Goal: Find specific page/section: Find specific page/section

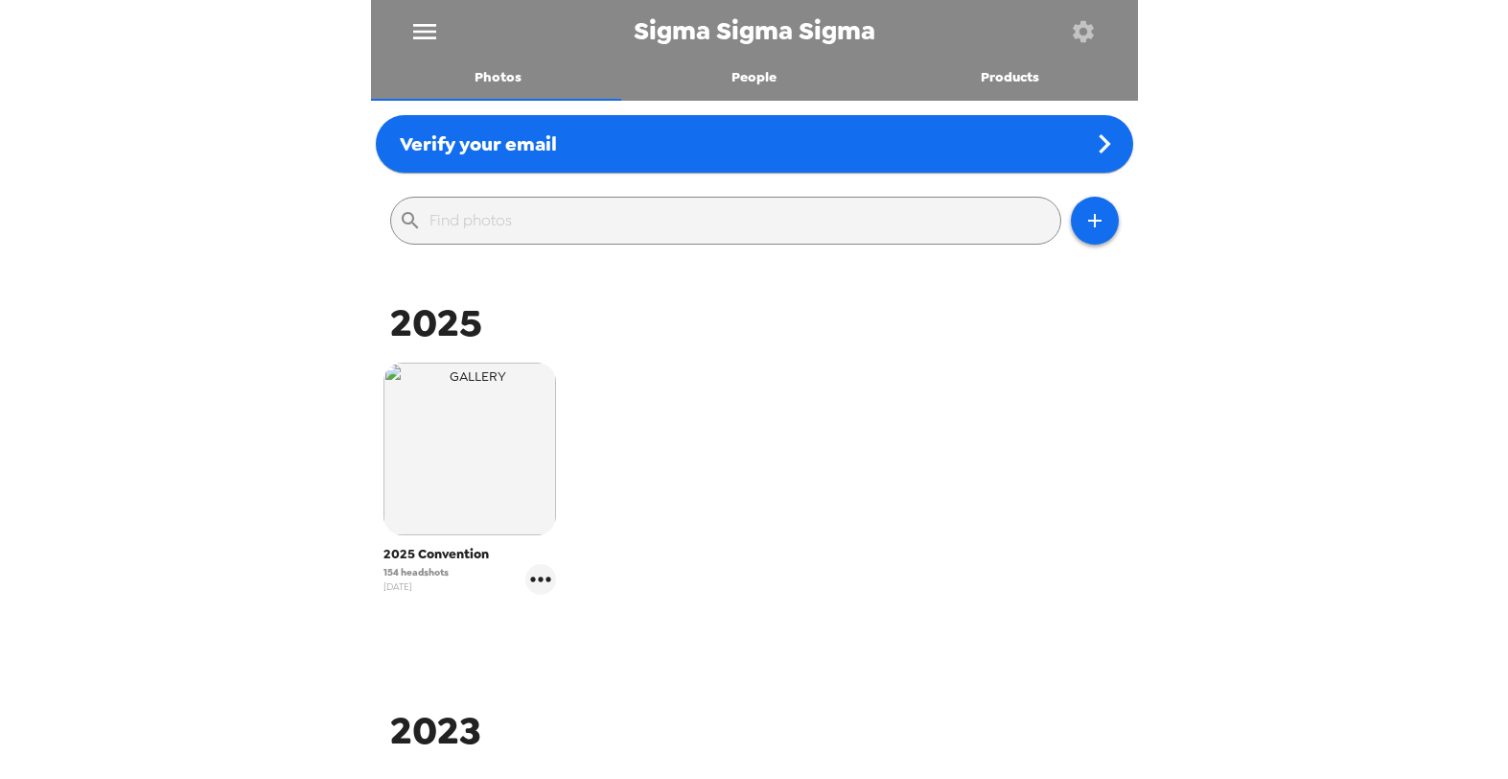
scroll to position [243, 0]
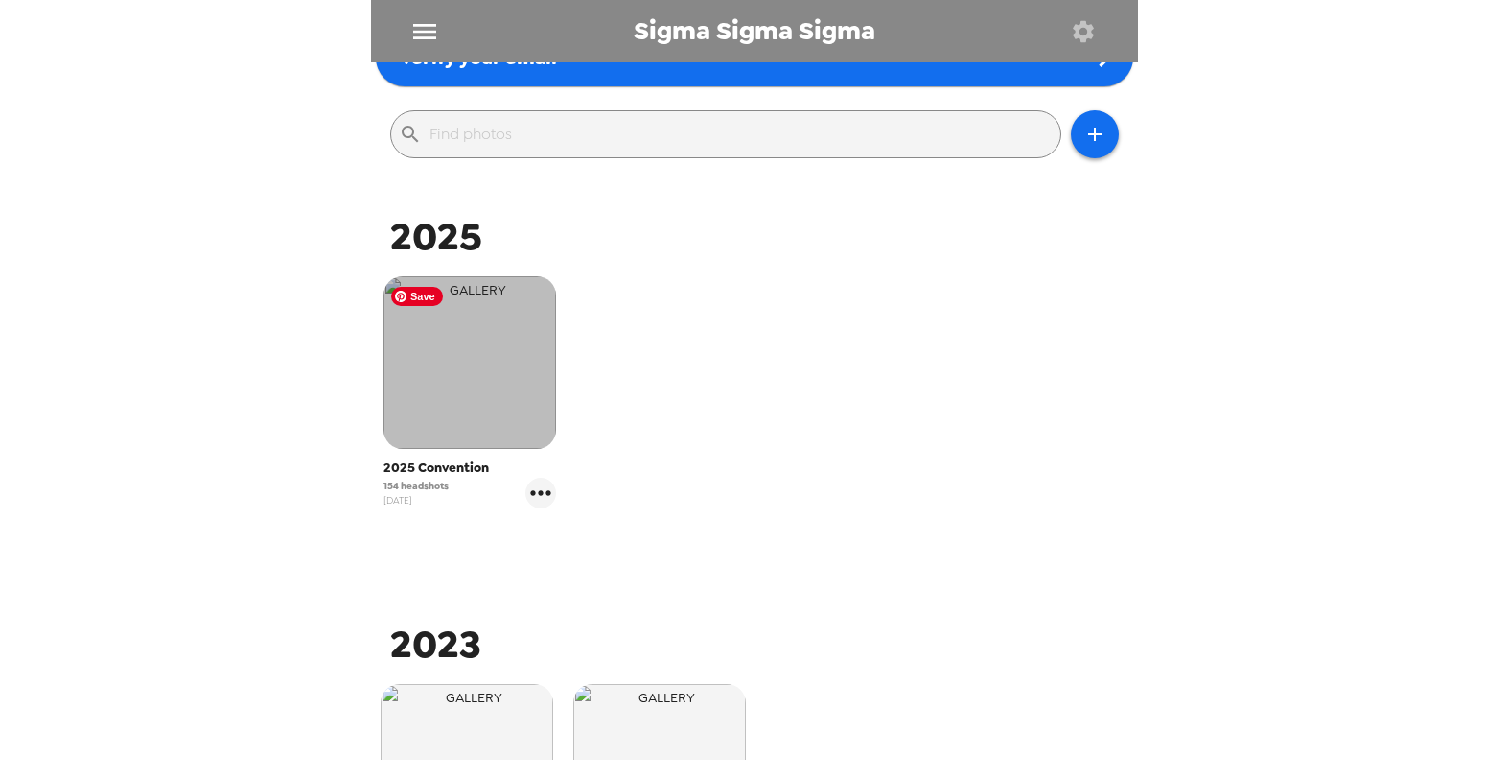
click at [496, 371] on img "button" at bounding box center [470, 362] width 173 height 173
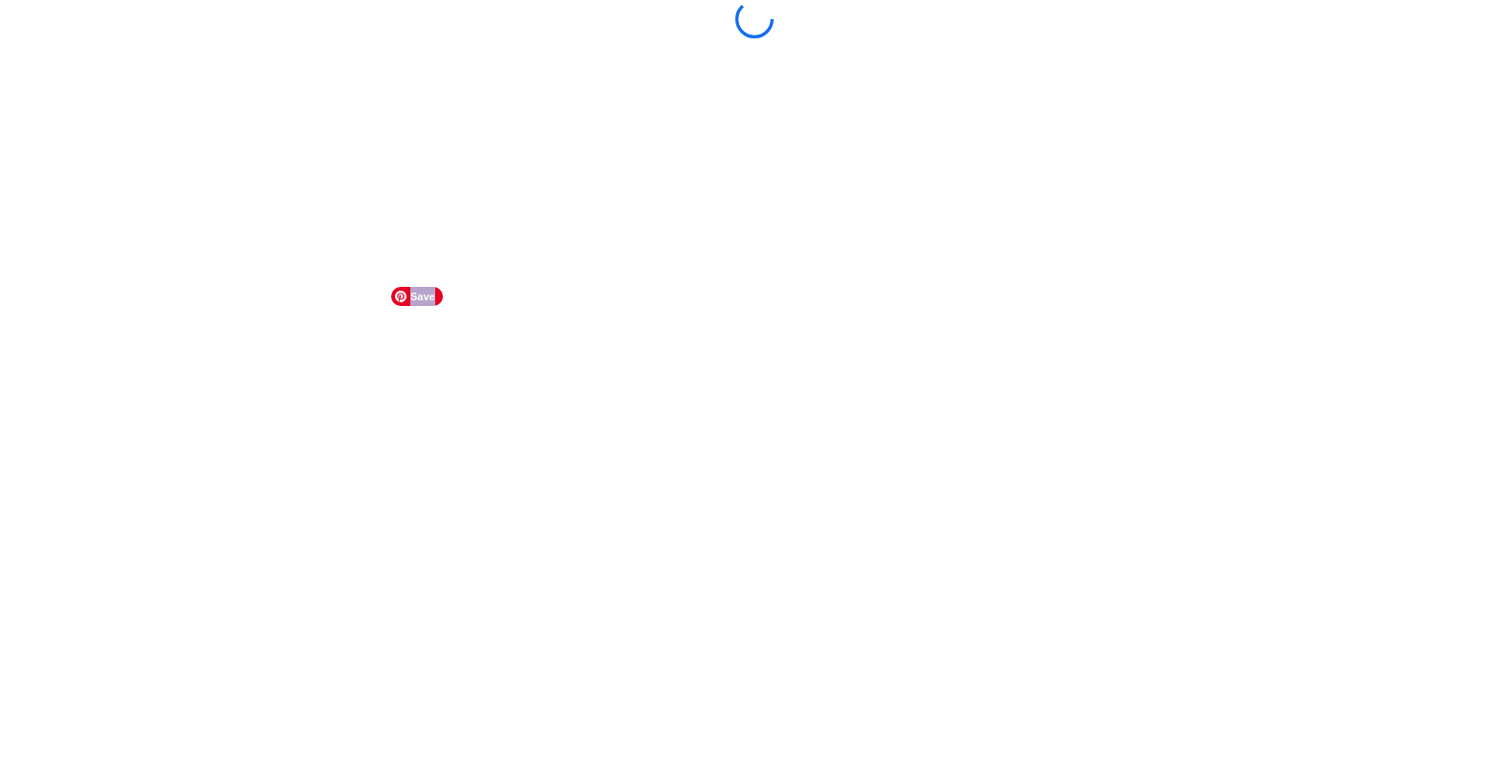
click at [496, 371] on body "Save" at bounding box center [754, 389] width 1508 height 779
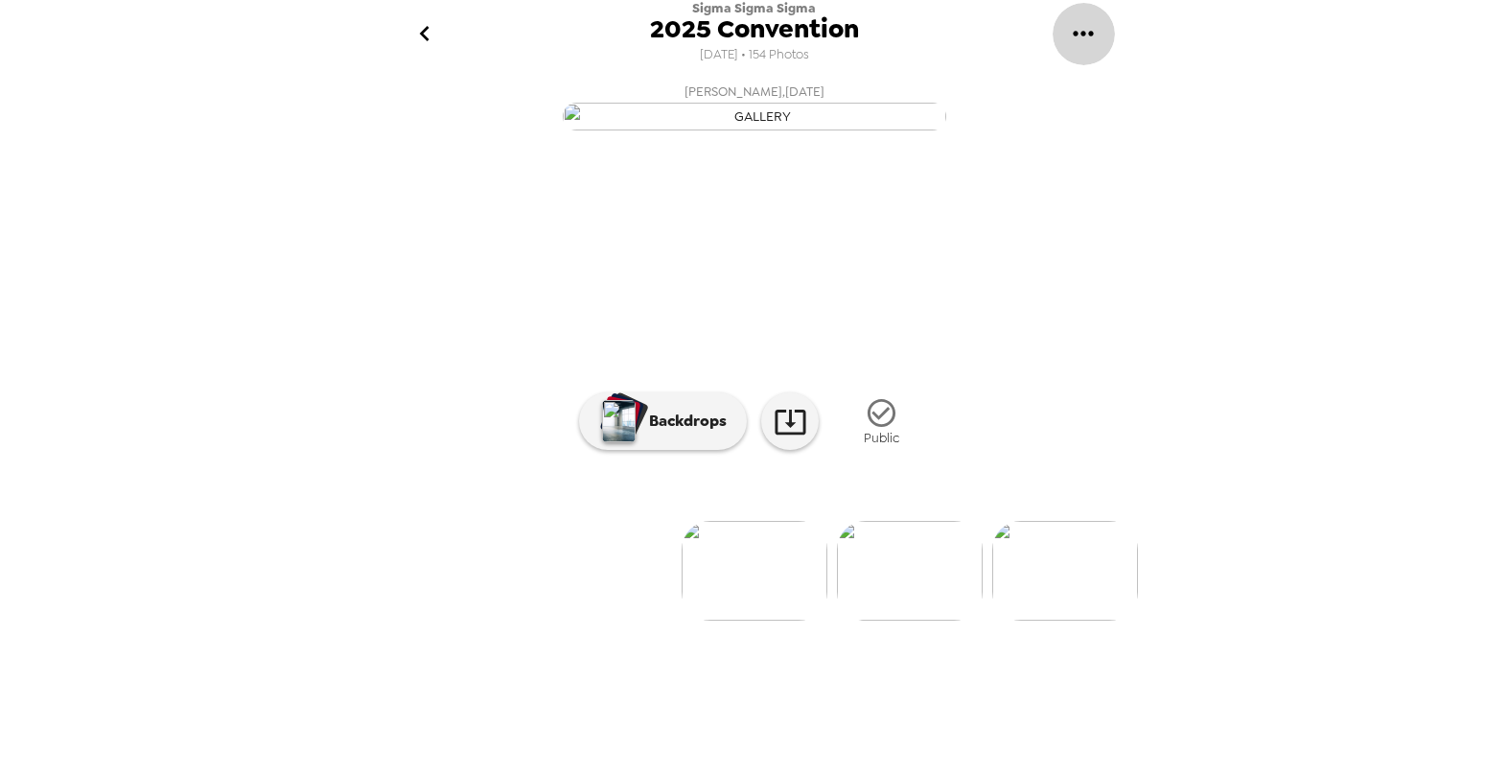
click at [1083, 30] on icon "gallery menu" at bounding box center [1083, 33] width 31 height 31
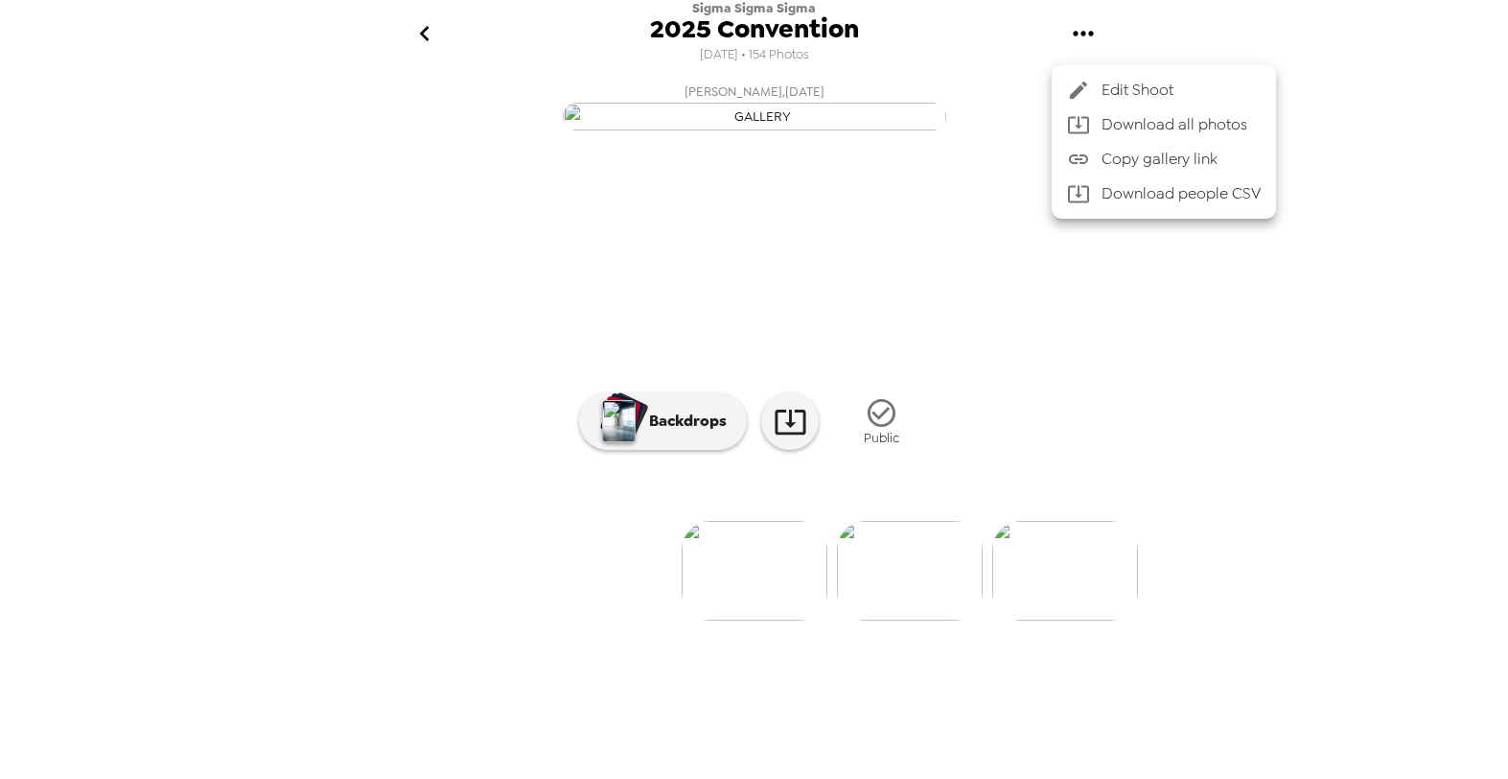
click at [1158, 50] on div at bounding box center [754, 389] width 1508 height 779
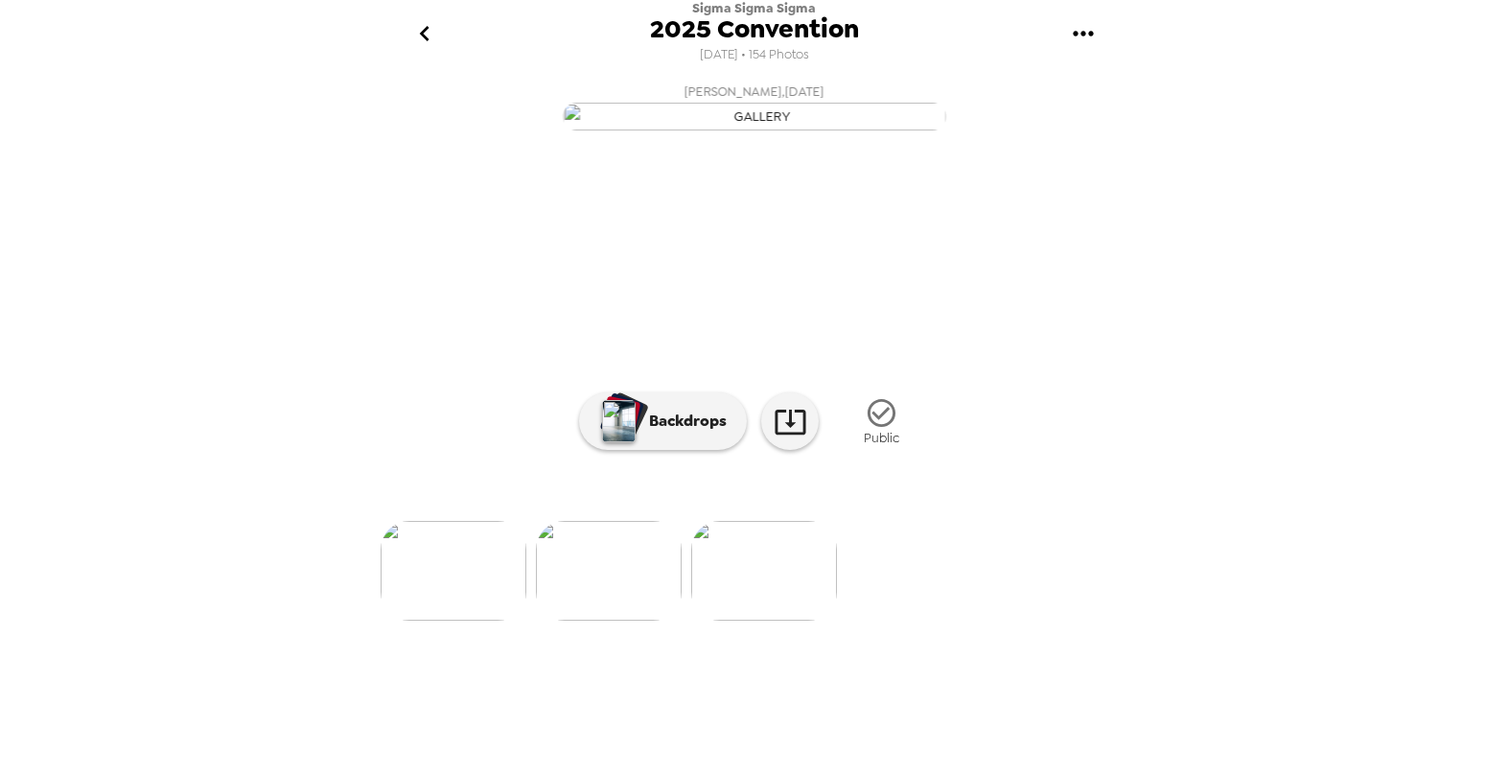
scroll to position [0, 23766]
click at [421, 37] on icon "go back" at bounding box center [424, 33] width 31 height 31
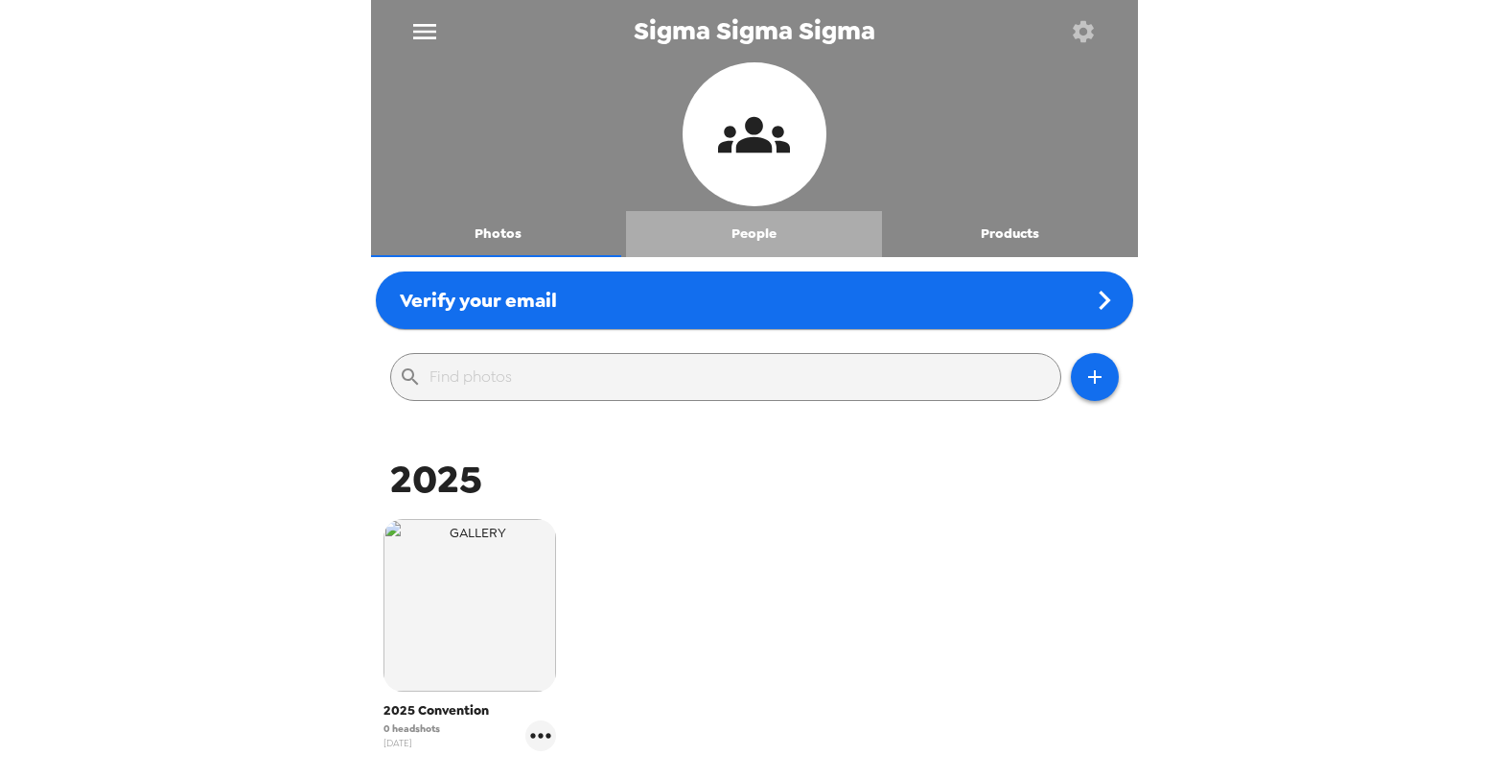
click at [752, 232] on button "People" at bounding box center [754, 234] width 256 height 46
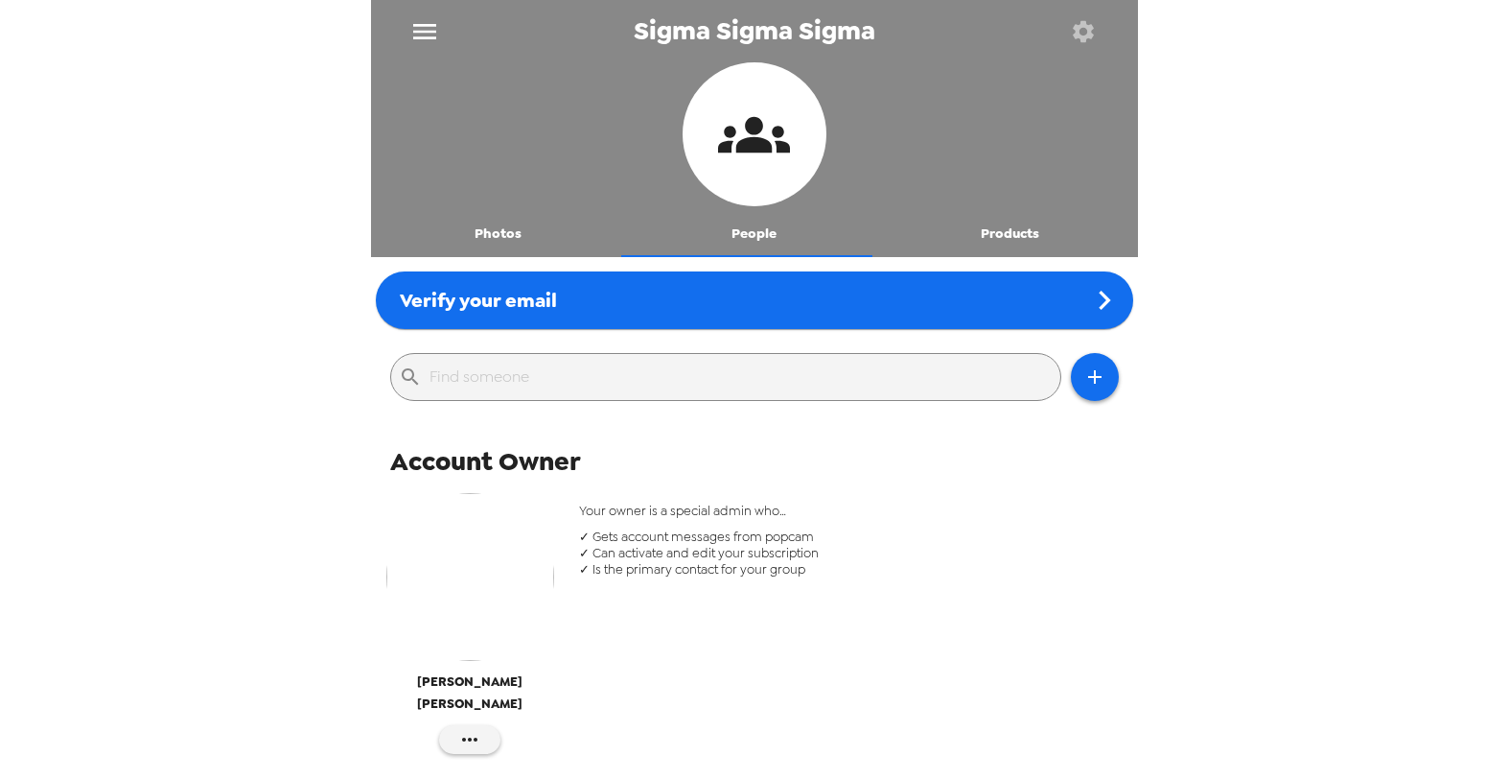
click at [614, 380] on input "text" at bounding box center [741, 376] width 623 height 31
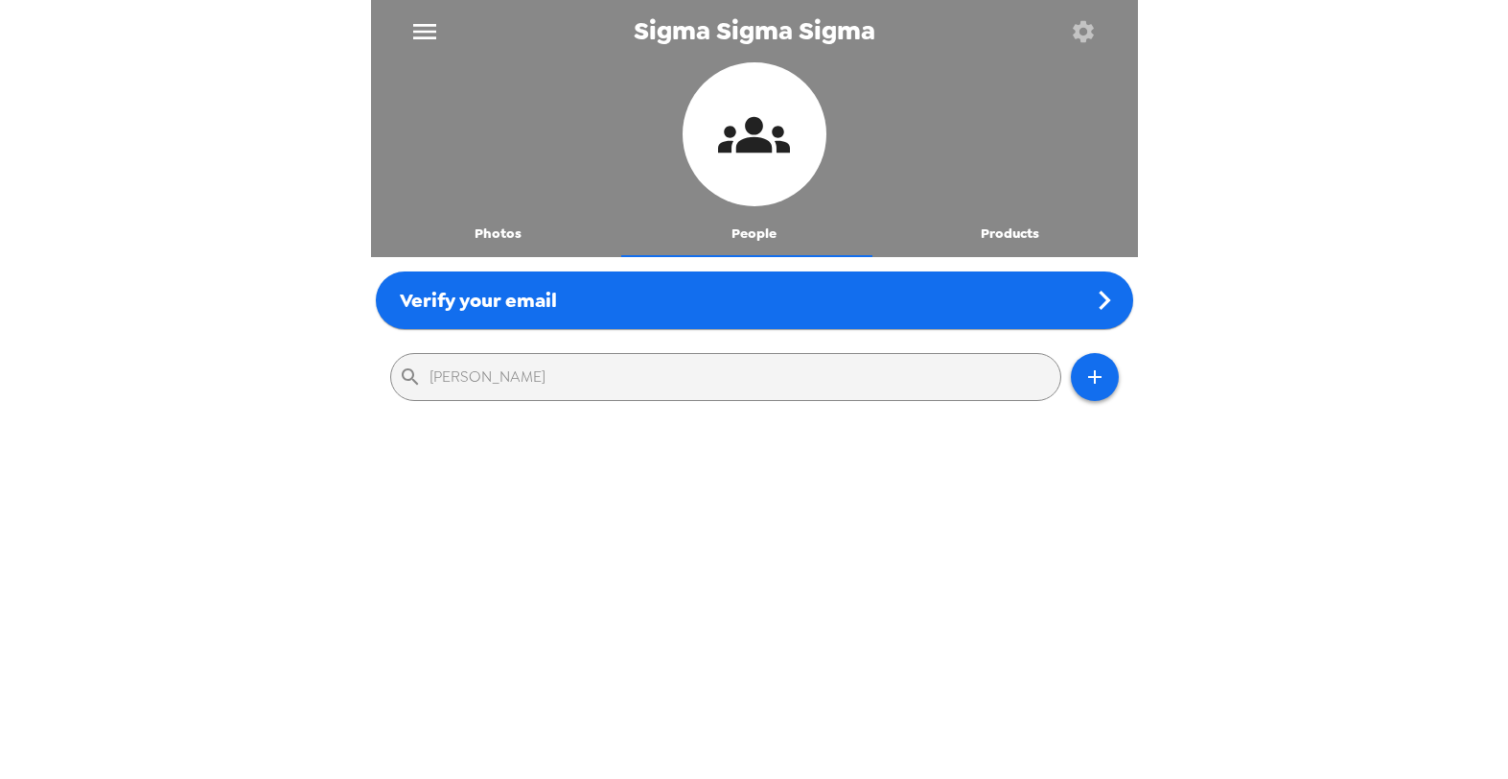
type input "renee"
click at [1084, 381] on icon "button" at bounding box center [1095, 376] width 23 height 23
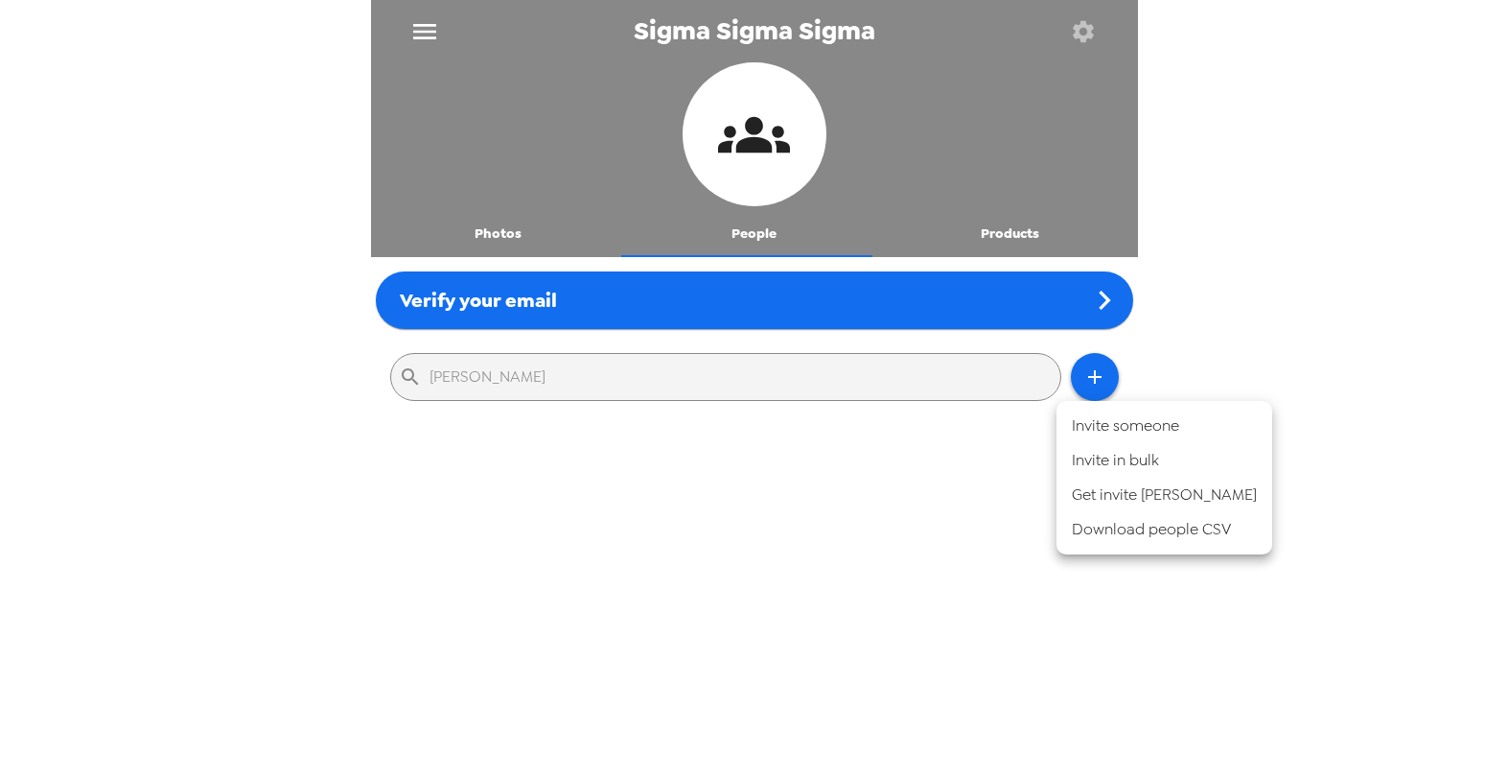
click at [912, 484] on div at bounding box center [754, 389] width 1508 height 779
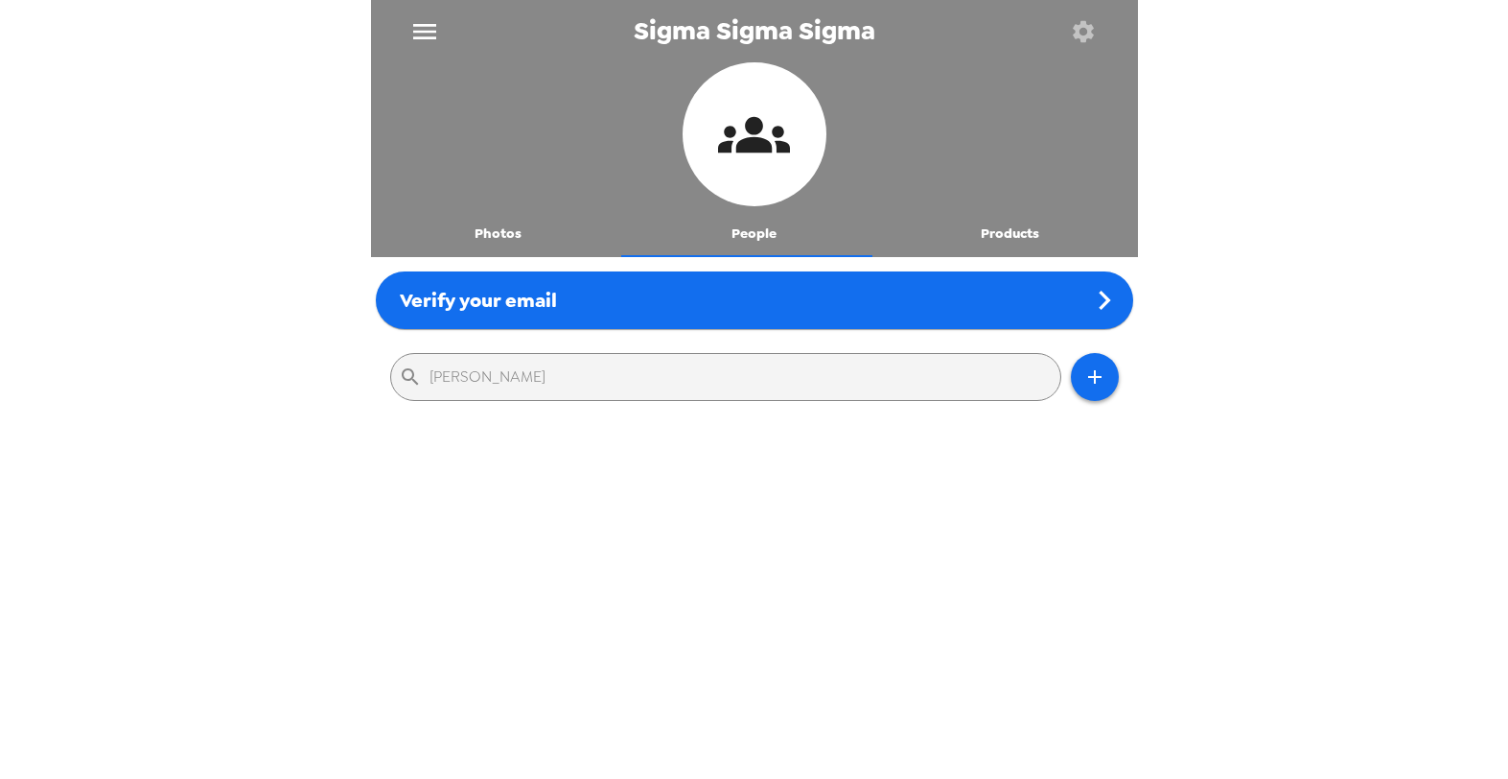
click at [496, 224] on button "Photos" at bounding box center [499, 234] width 256 height 46
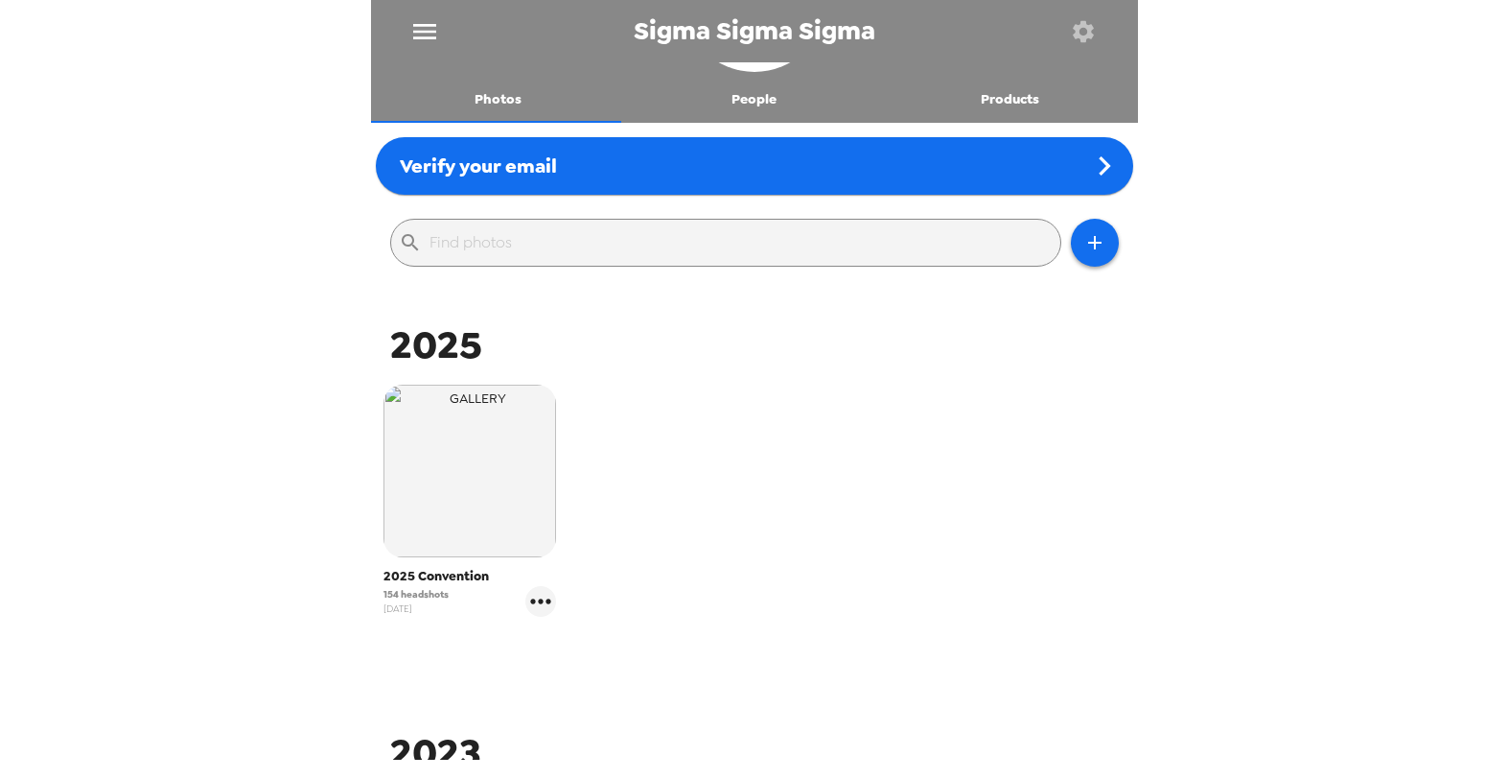
scroll to position [141, 0]
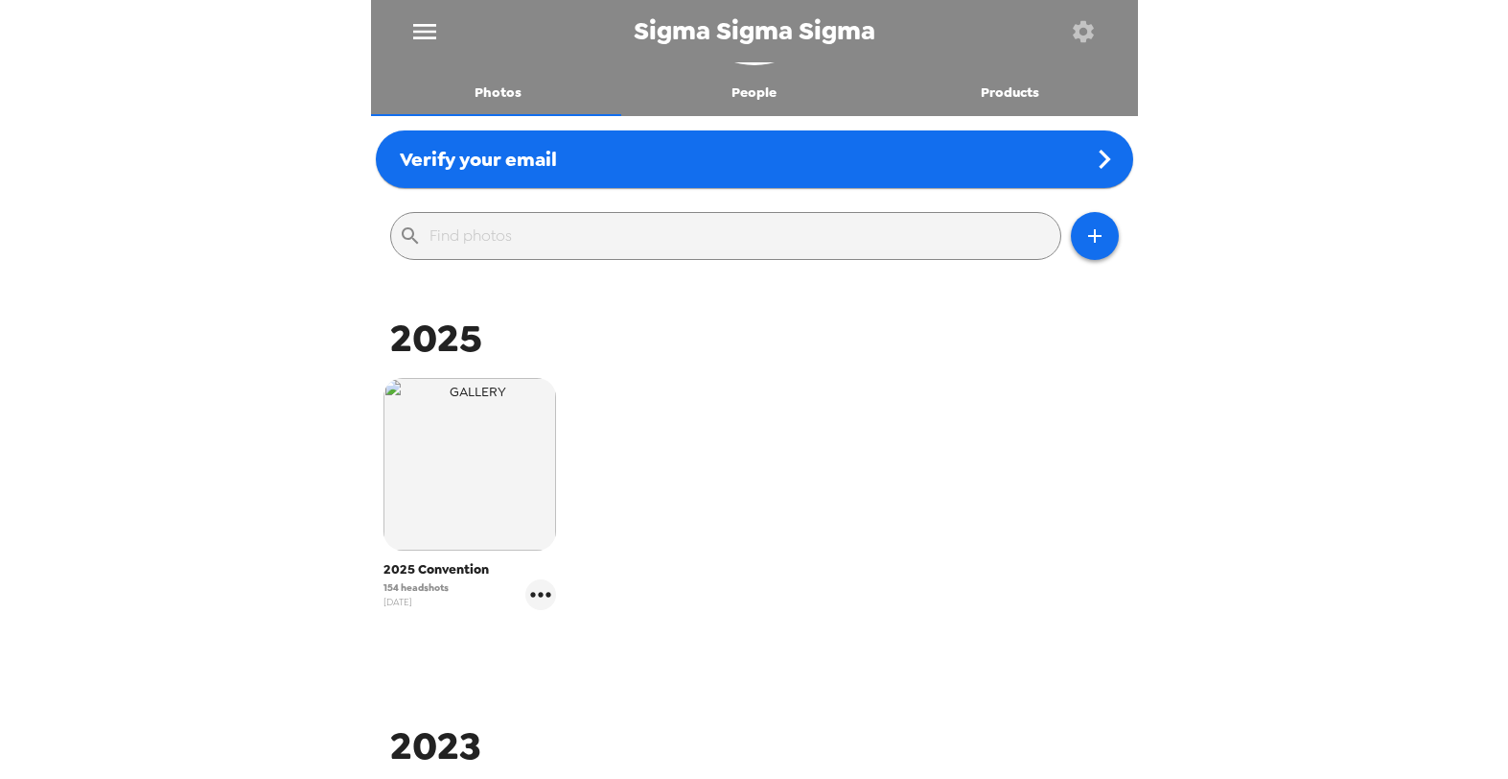
click at [587, 242] on input "text" at bounding box center [741, 236] width 623 height 31
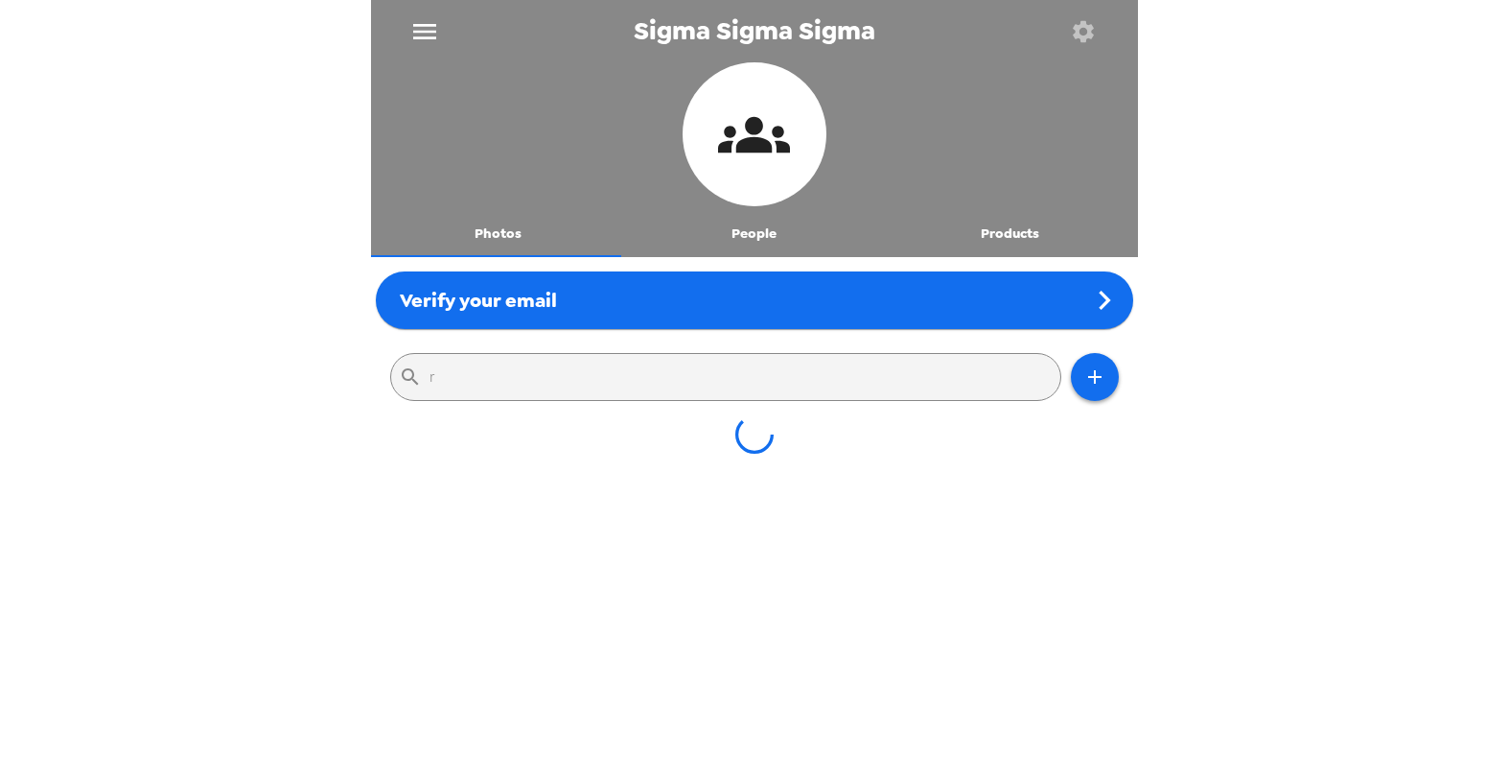
scroll to position [0, 0]
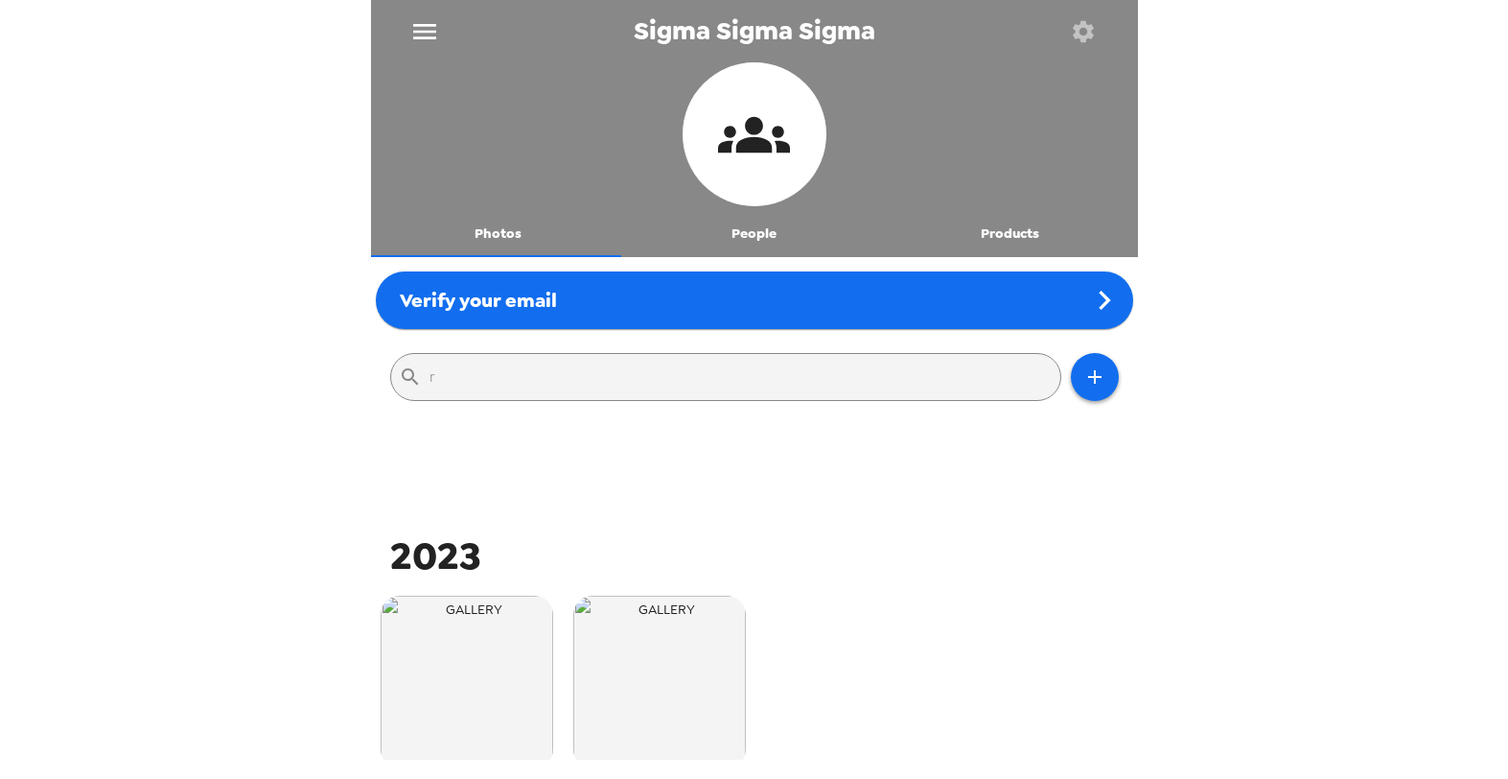
click at [483, 383] on input "r" at bounding box center [741, 376] width 623 height 31
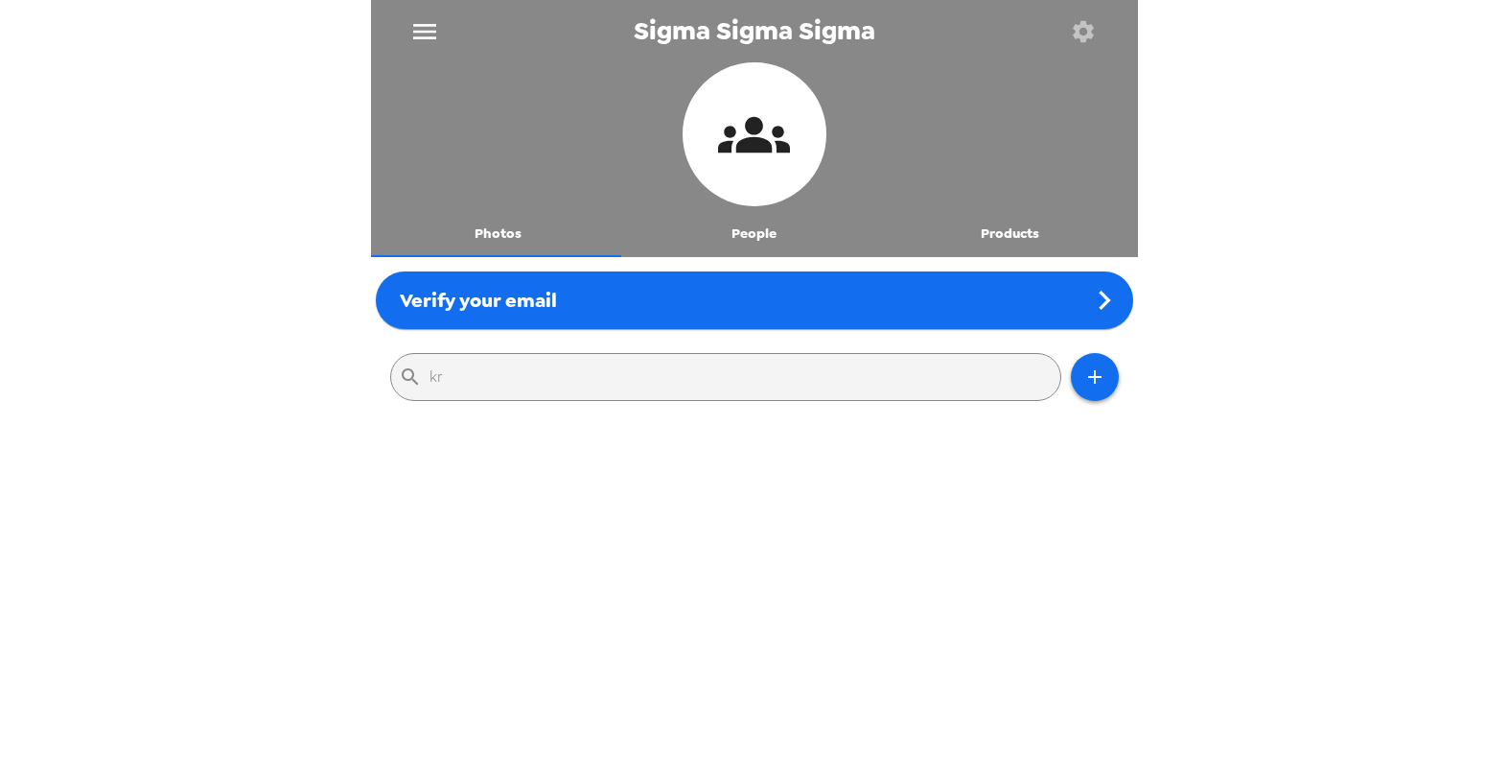
type input "k"
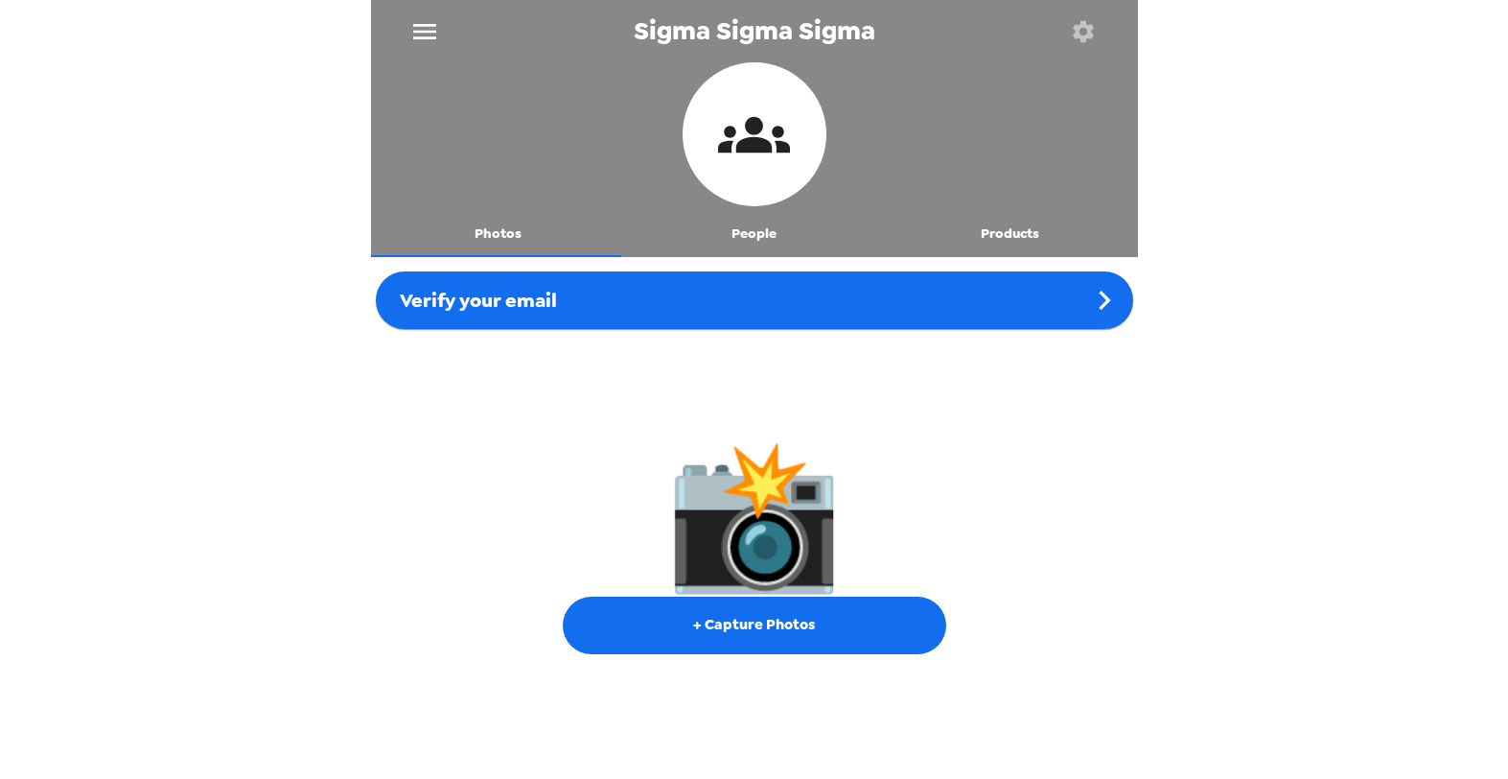
click at [1355, 237] on div "Sigma Sigma Sigma Photos People Products Verify your email 📸 + Capture Photos" at bounding box center [754, 389] width 1508 height 779
